Goal: Use online tool/utility: Utilize a website feature to perform a specific function

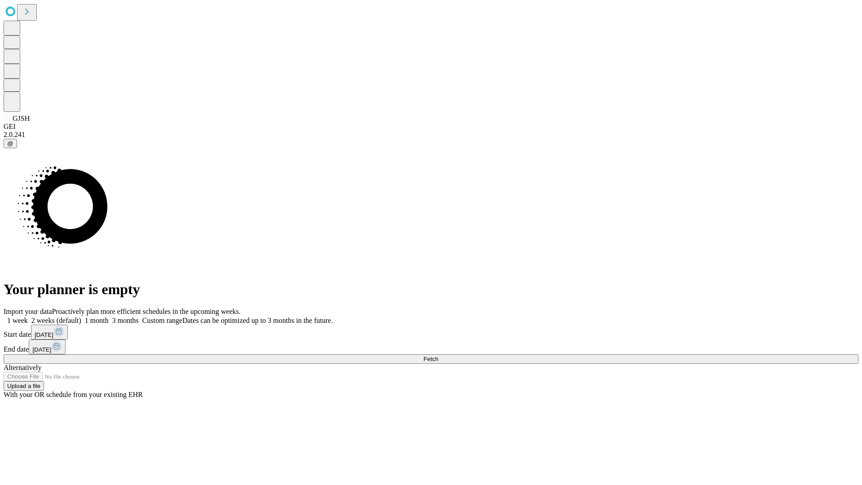
click at [438, 356] on span "Fetch" at bounding box center [431, 359] width 15 height 7
